Goal: Task Accomplishment & Management: Book appointment/travel/reservation

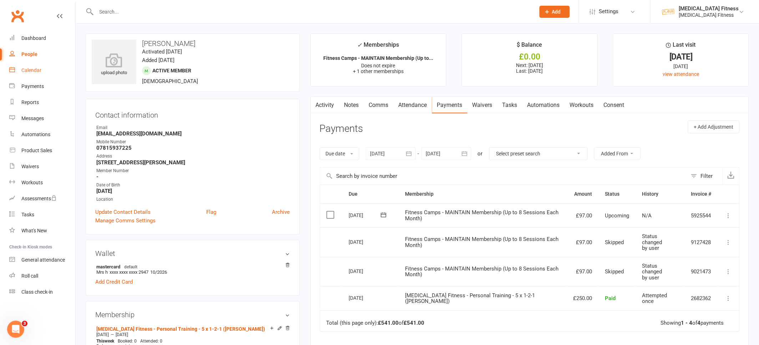
click at [42, 70] on link "Calendar" at bounding box center [42, 70] width 66 height 16
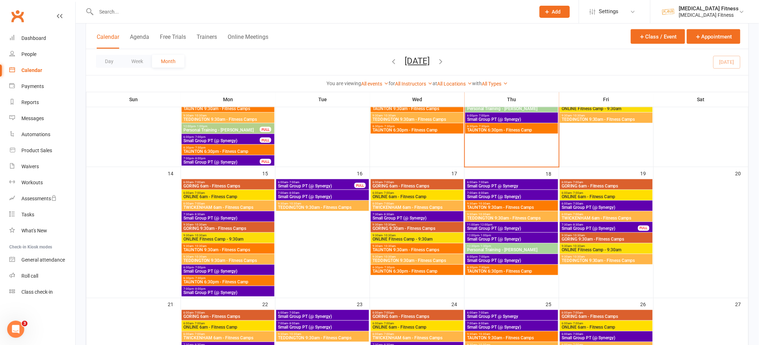
scroll to position [275, 0]
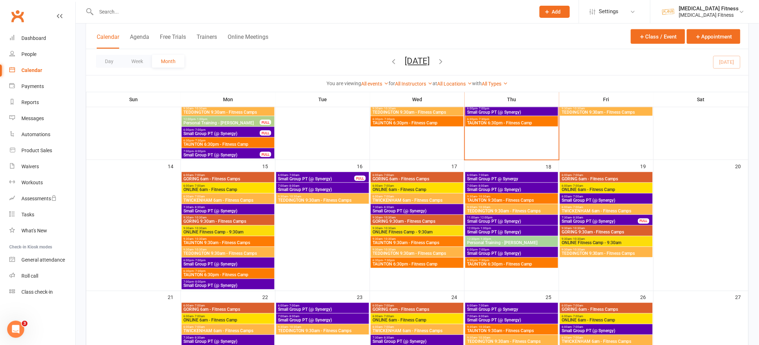
click at [505, 178] on span "Small Group PT @ Synergy" at bounding box center [512, 179] width 90 height 4
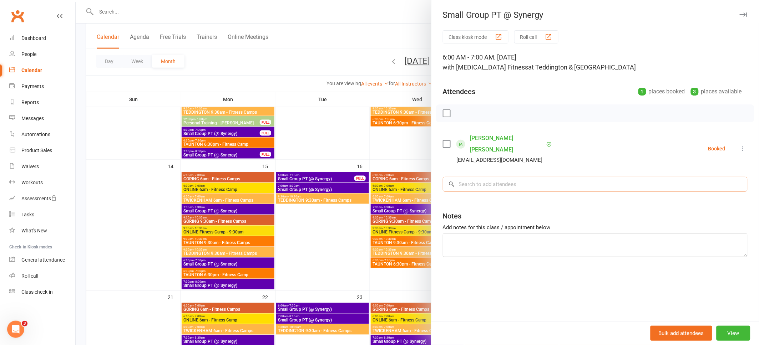
click at [481, 177] on input "search" at bounding box center [595, 184] width 305 height 15
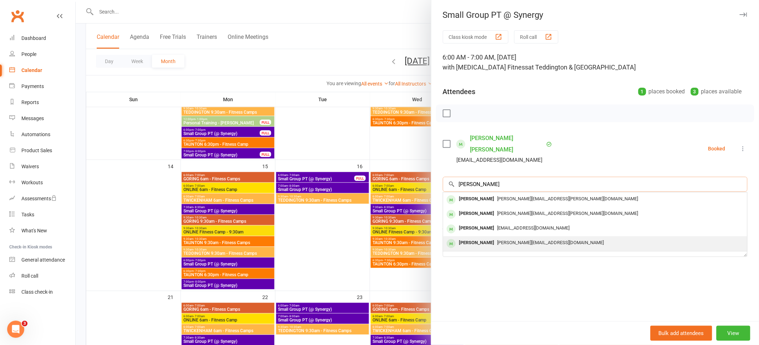
type input "[PERSON_NAME]"
click at [476, 238] on div "[PERSON_NAME]" at bounding box center [476, 243] width 41 height 10
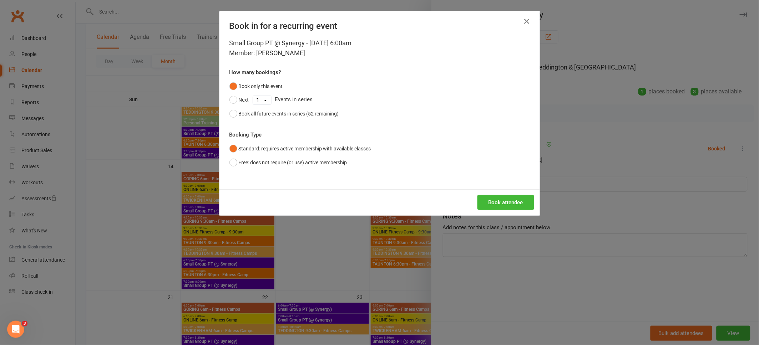
click at [266, 100] on select "1 2 3 4 5 6 7 8 9 10 11 12 13 14 15 16 17 18 19 20 21 22 23 24 25 26 27 28 29 3…" at bounding box center [262, 100] width 18 height 9
select select "3"
click at [253, 96] on select "1 2 3 4 5 6 7 8 9 10 11 12 13 14 15 16 17 18 19 20 21 22 23 24 25 26 27 28 29 3…" at bounding box center [262, 100] width 18 height 9
click at [236, 98] on button "Next" at bounding box center [239, 100] width 20 height 14
click at [486, 201] on button "Book attendee" at bounding box center [505, 202] width 57 height 15
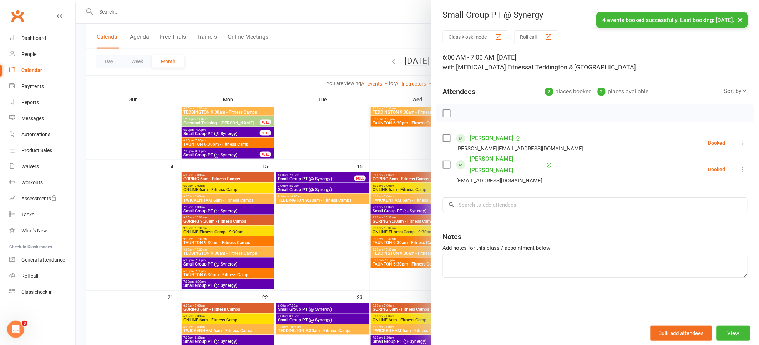
click at [492, 139] on link "[PERSON_NAME]" at bounding box center [491, 138] width 43 height 11
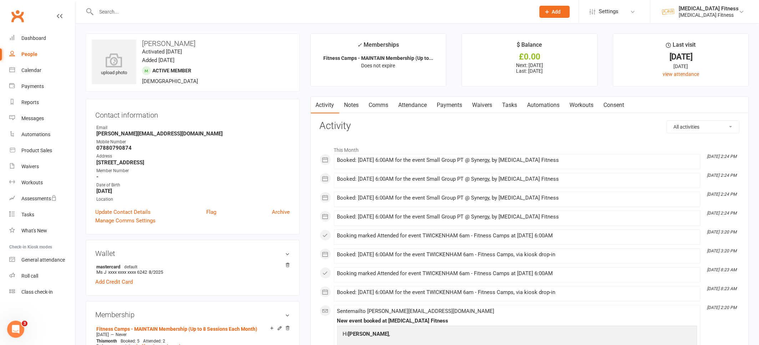
click at [418, 107] on link "Attendance" at bounding box center [413, 105] width 39 height 16
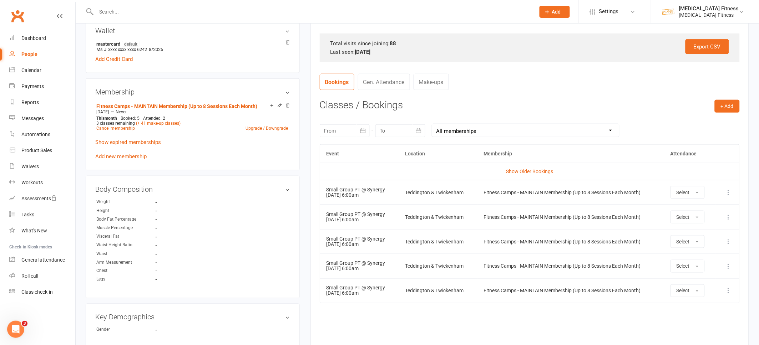
scroll to position [224, 0]
click at [35, 41] on link "Dashboard" at bounding box center [42, 38] width 66 height 16
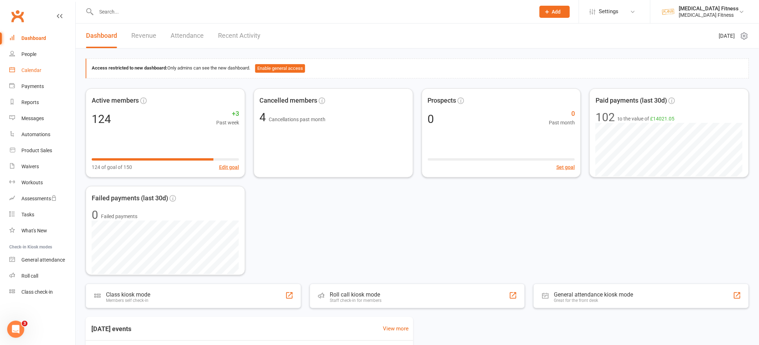
click at [30, 75] on link "Calendar" at bounding box center [42, 70] width 66 height 16
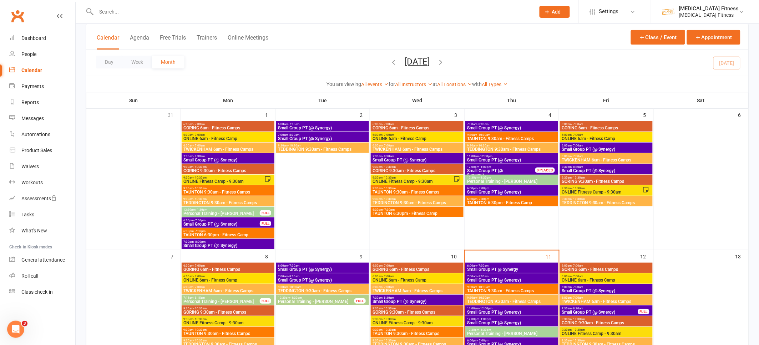
scroll to position [179, 0]
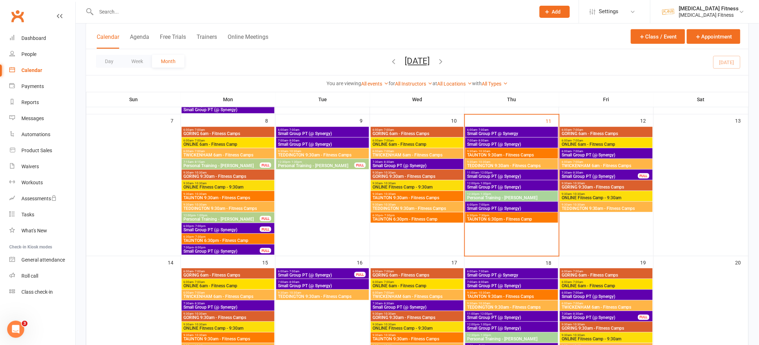
click at [510, 275] on span "Small Group PT @ Synergy" at bounding box center [512, 275] width 90 height 4
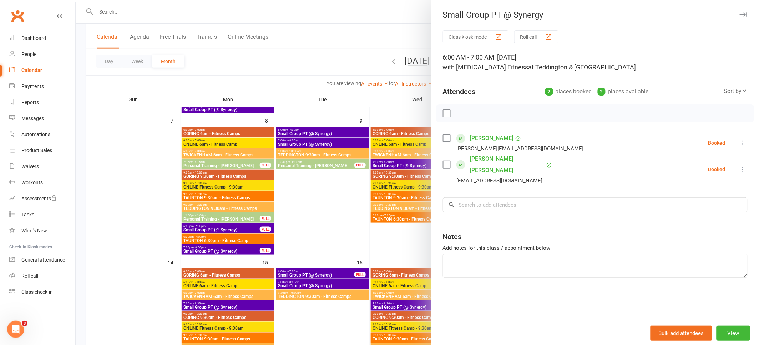
click at [395, 36] on div at bounding box center [417, 172] width 683 height 345
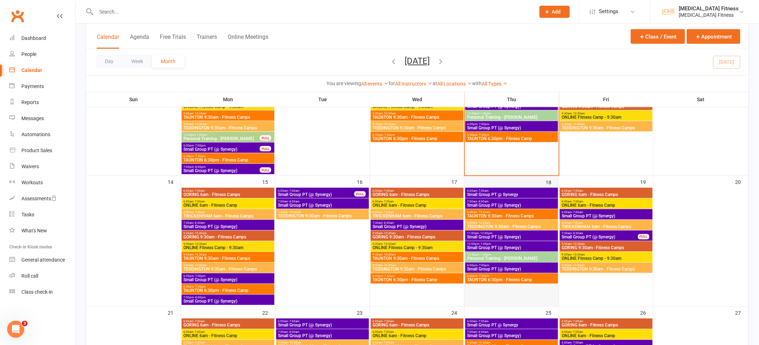
scroll to position [305, 0]
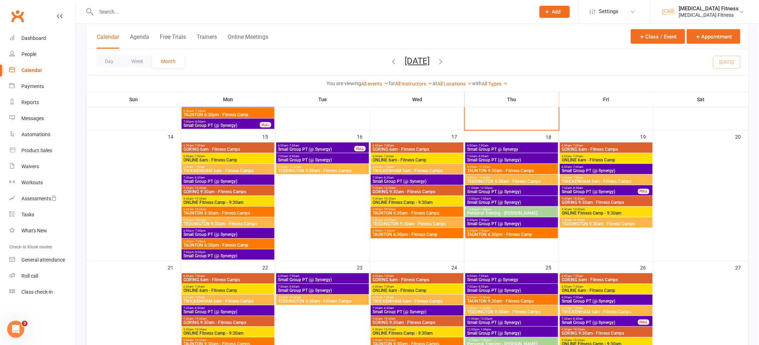
click at [515, 278] on span "Small Group PT @ Synergy" at bounding box center [512, 280] width 90 height 4
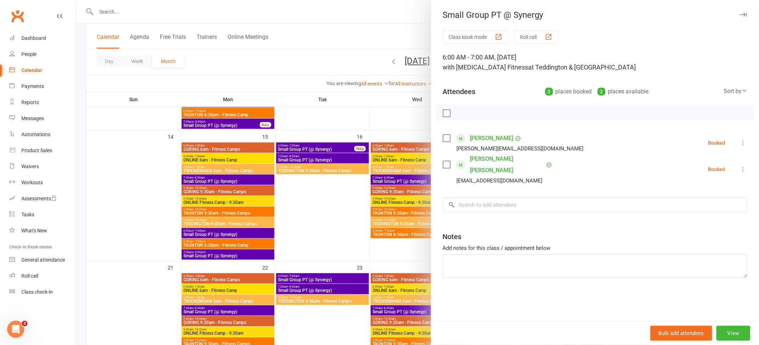
click at [371, 121] on div at bounding box center [417, 172] width 683 height 345
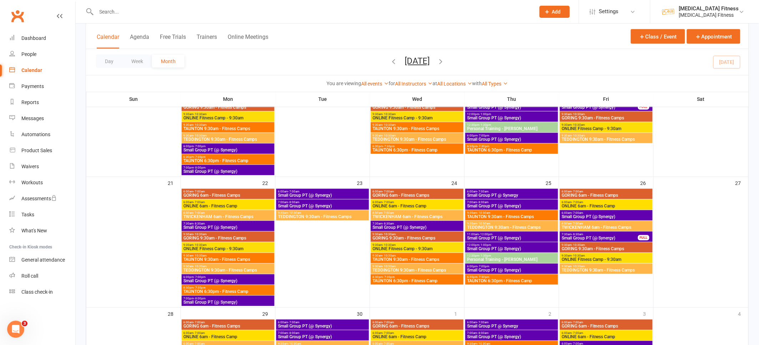
scroll to position [430, 0]
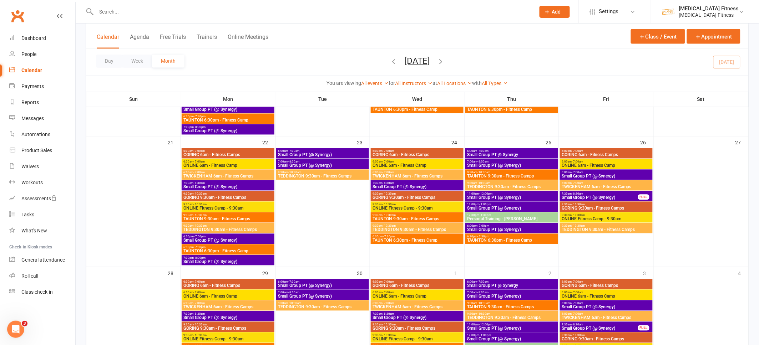
click at [496, 281] on span "6:00am - 7:00am" at bounding box center [512, 282] width 90 height 3
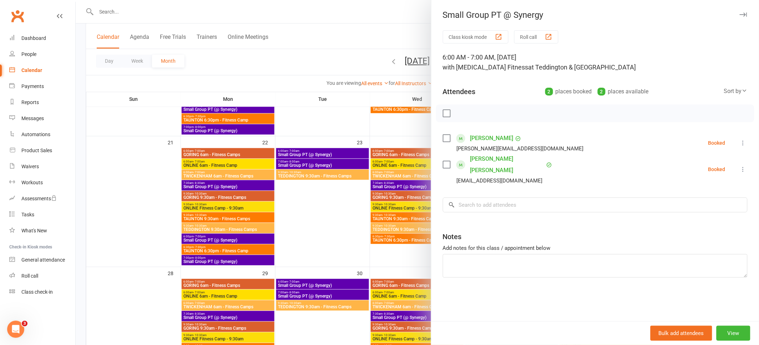
click at [358, 91] on div at bounding box center [417, 172] width 683 height 345
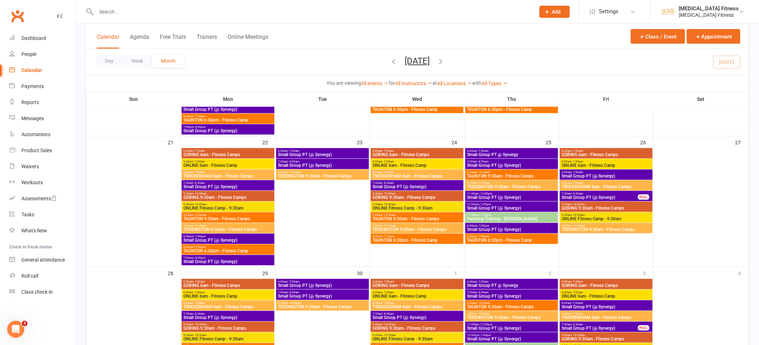
click at [597, 306] on span "Small Group PT (@ Synergy)" at bounding box center [606, 307] width 90 height 4
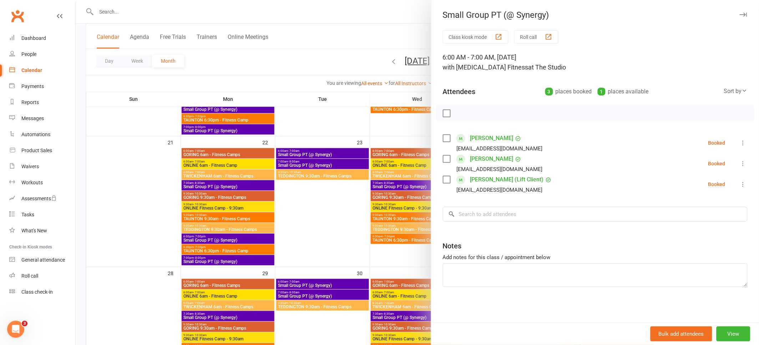
click at [352, 104] on div at bounding box center [417, 172] width 683 height 345
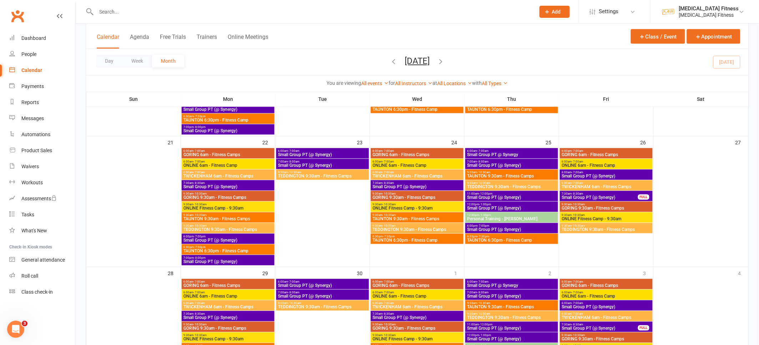
click at [631, 173] on span "6:00am - 7:00am" at bounding box center [606, 172] width 90 height 3
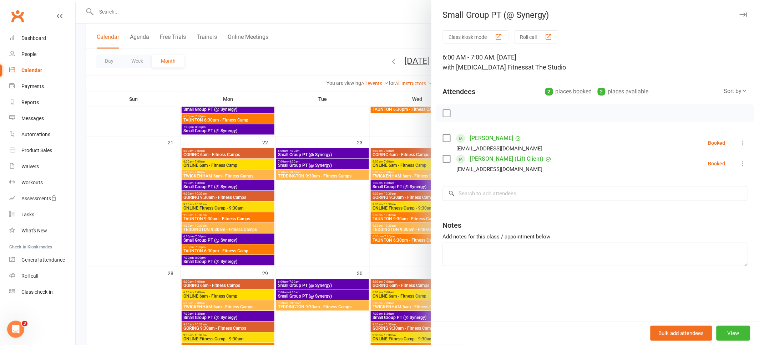
click at [327, 82] on div at bounding box center [417, 172] width 683 height 345
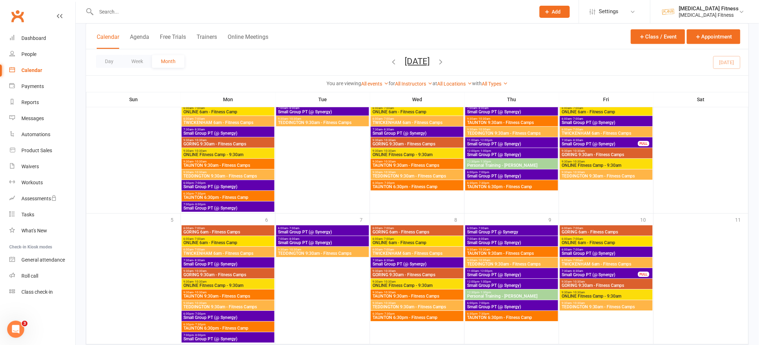
scroll to position [634, 0]
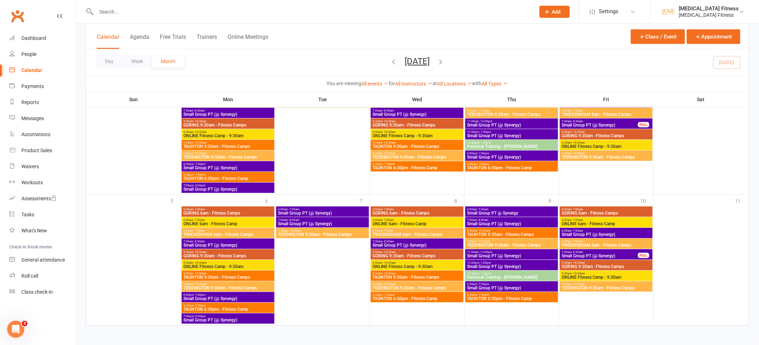
click at [596, 230] on span "6:00am - 7:00am" at bounding box center [606, 230] width 90 height 3
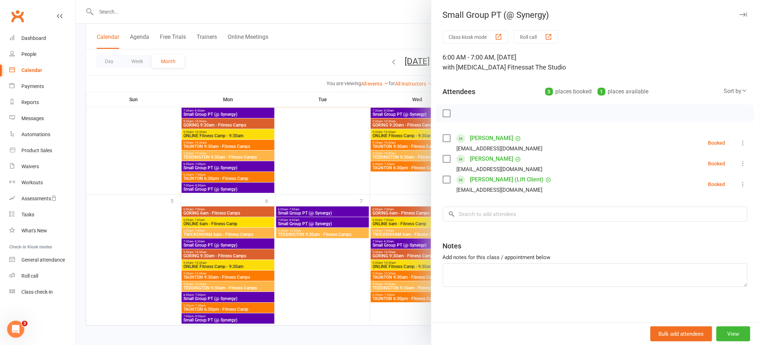
click at [325, 64] on div at bounding box center [417, 172] width 683 height 345
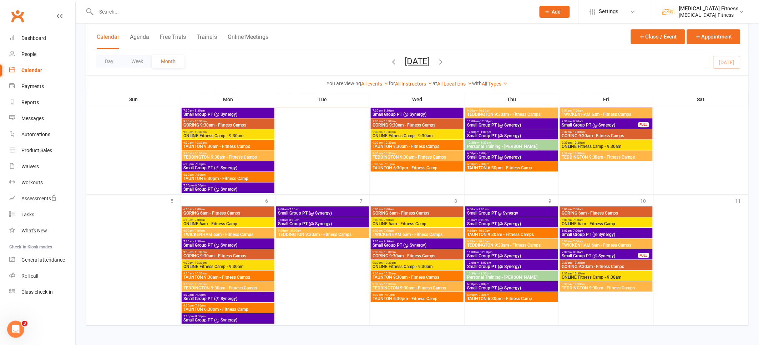
click at [514, 222] on span "Small Group PT (@ Synergy)" at bounding box center [512, 224] width 90 height 4
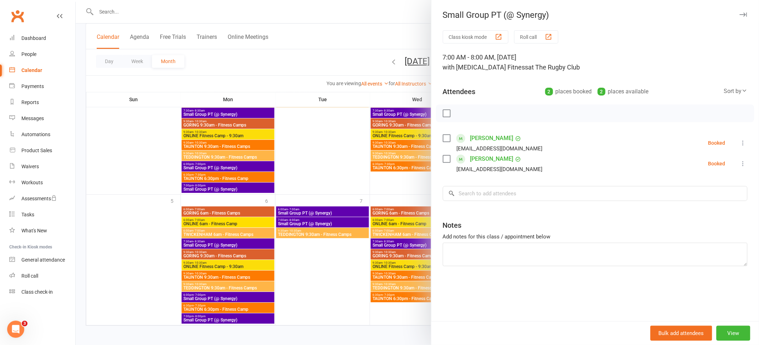
click at [745, 16] on icon "button" at bounding box center [743, 14] width 7 height 4
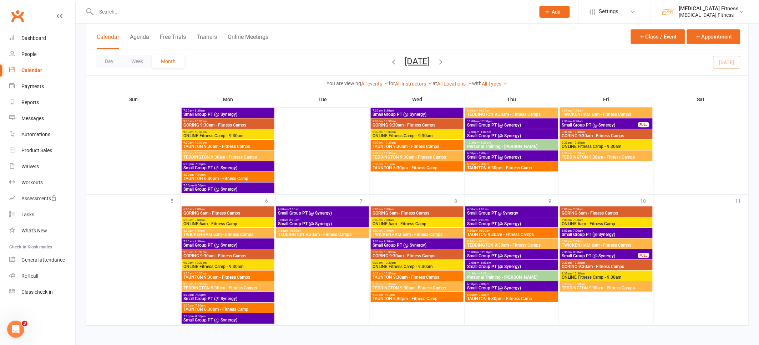
click at [328, 222] on span "Small Group PT (@ Synergy)" at bounding box center [323, 224] width 90 height 4
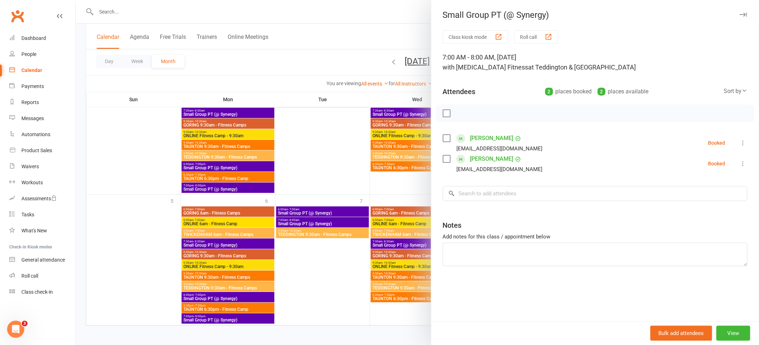
click at [745, 14] on icon "button" at bounding box center [743, 14] width 7 height 4
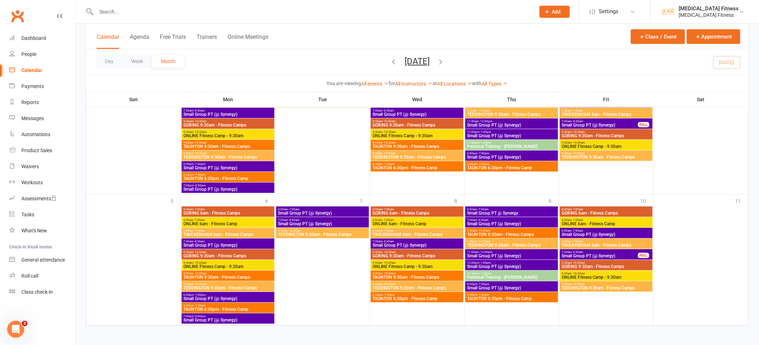
click at [339, 213] on span "Small Group PT (@ Synergy)" at bounding box center [323, 213] width 90 height 4
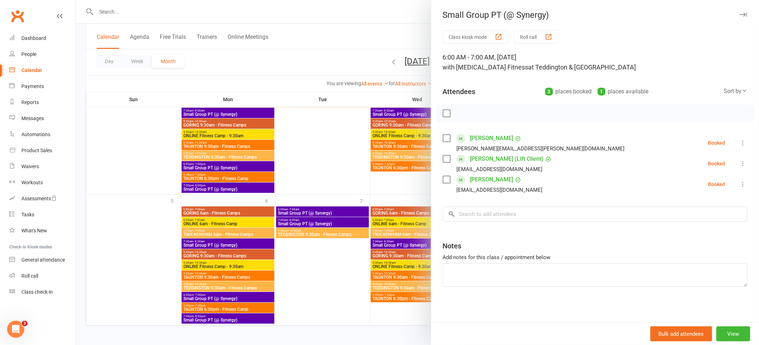
click at [744, 14] on icon "button" at bounding box center [743, 14] width 7 height 4
